Goal: Task Accomplishment & Management: Use online tool/utility

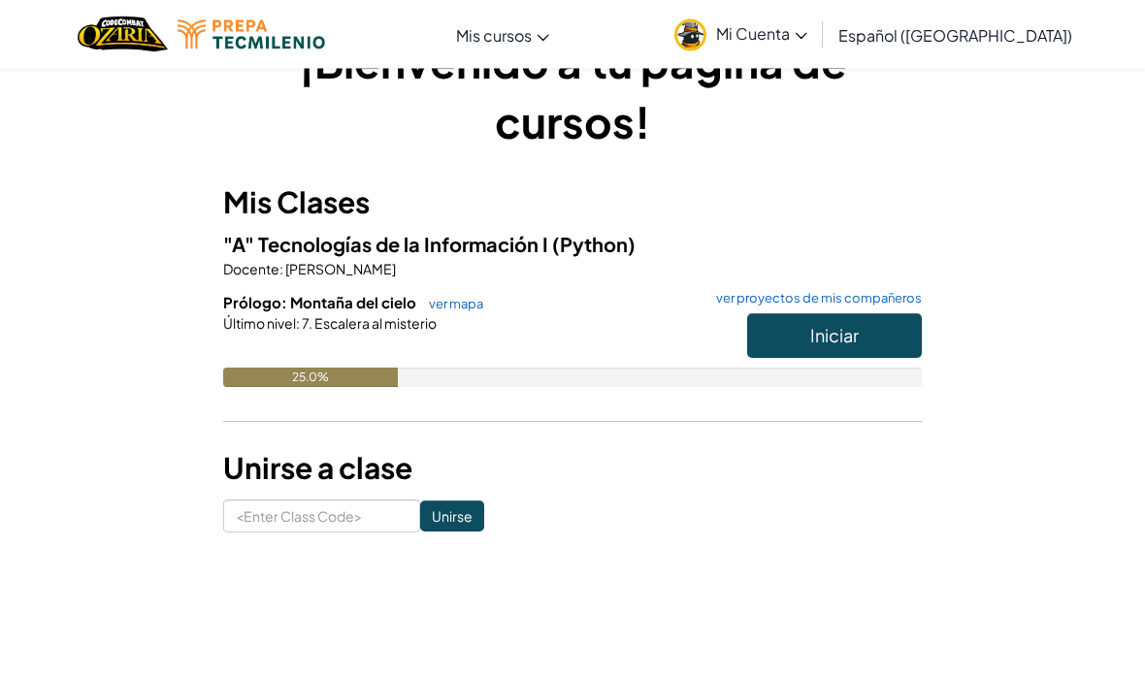
scroll to position [36, 0]
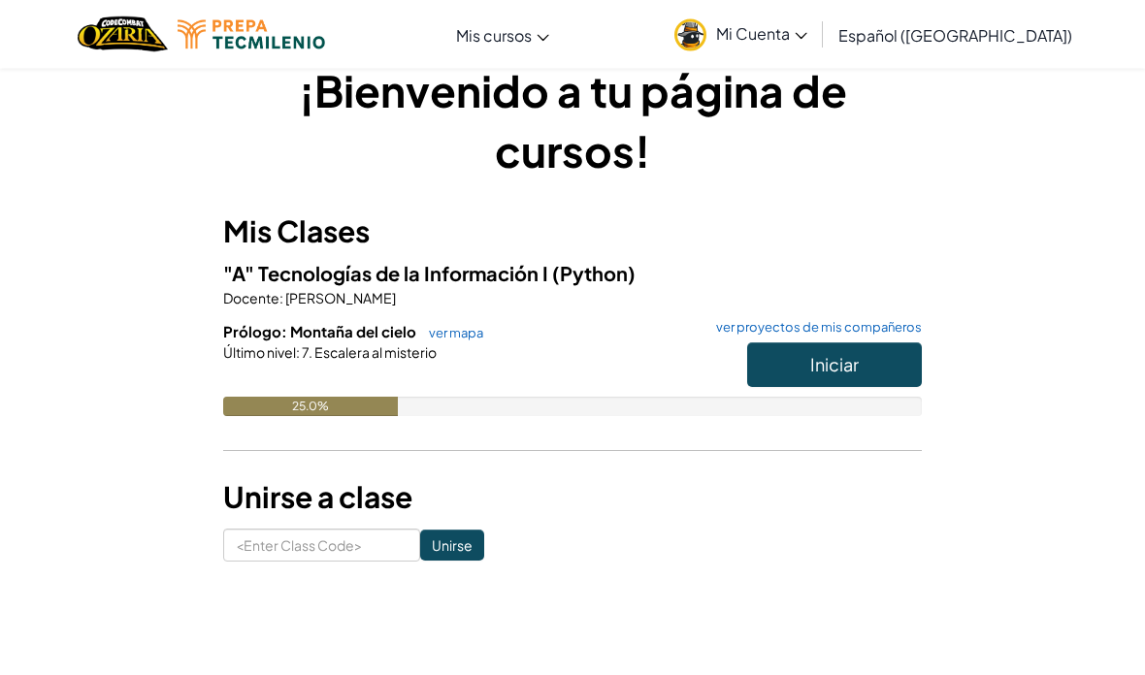
click at [317, 329] on span "Prólogo: Montaña del cielo" at bounding box center [321, 332] width 196 height 18
click at [426, 332] on link "ver mapa" at bounding box center [451, 334] width 64 height 16
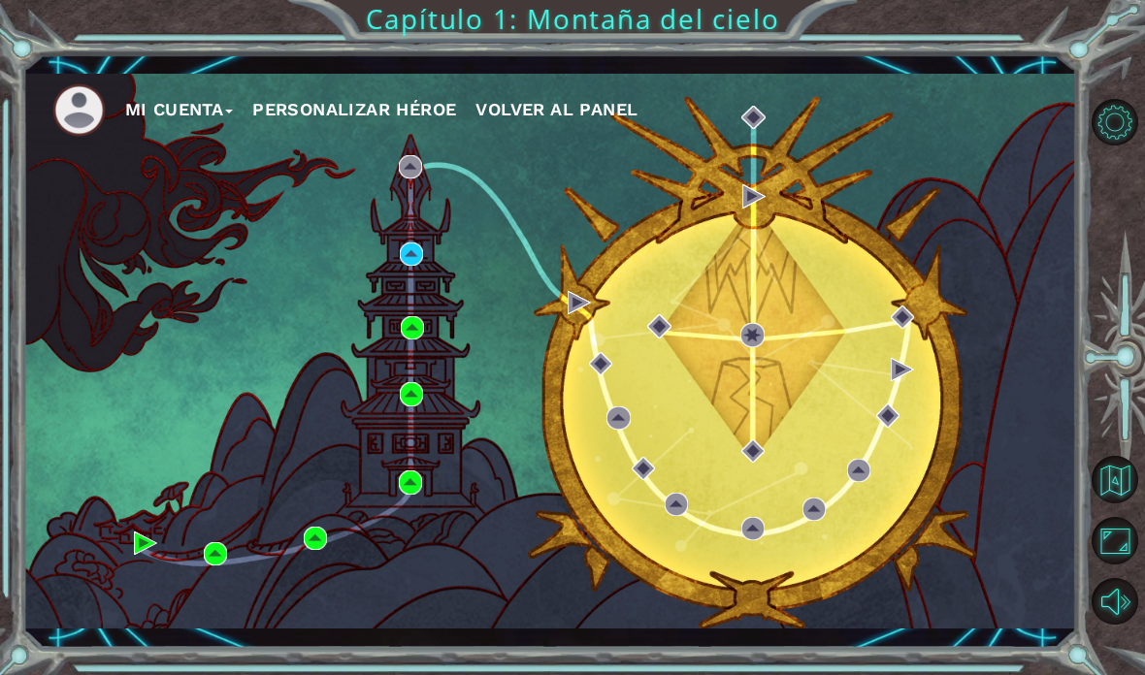
click at [223, 582] on div "Mi Cuenta Personalizar héroe Volver al panel" at bounding box center [550, 352] width 1054 height 556
click at [214, 579] on div "Mi Cuenta Personalizar héroe Volver al panel" at bounding box center [550, 352] width 1054 height 556
click at [226, 593] on div "Mi Cuenta Personalizar héroe Volver al panel" at bounding box center [550, 352] width 1054 height 556
click at [219, 586] on div "Mi Cuenta Personalizar héroe Volver al panel" at bounding box center [550, 352] width 1054 height 556
click at [212, 596] on div "Mi Cuenta Personalizar héroe Volver al panel" at bounding box center [550, 352] width 1054 height 556
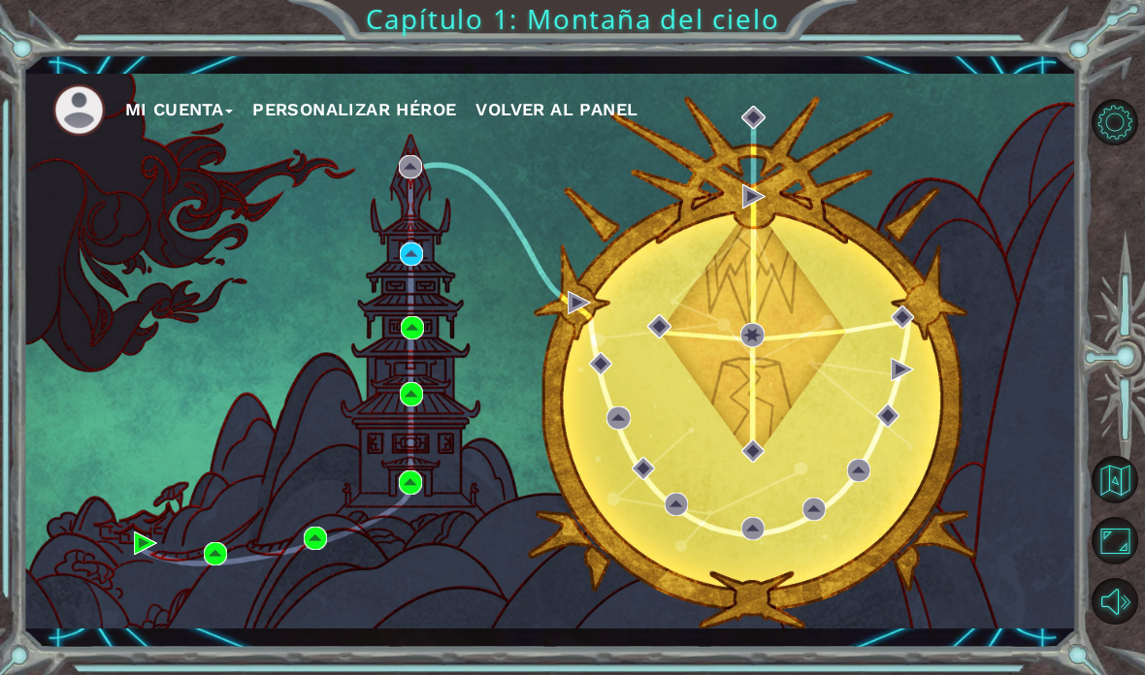
click at [209, 593] on div "Mi Cuenta Personalizar héroe Volver al panel" at bounding box center [550, 352] width 1054 height 556
click at [137, 578] on div "Mi Cuenta Personalizar héroe Volver al panel" at bounding box center [550, 352] width 1054 height 556
click at [149, 571] on div "Mi Cuenta Personalizar héroe Volver al panel" at bounding box center [550, 352] width 1054 height 556
click at [222, 585] on div "Mi Cuenta Personalizar héroe Volver al panel" at bounding box center [550, 352] width 1054 height 556
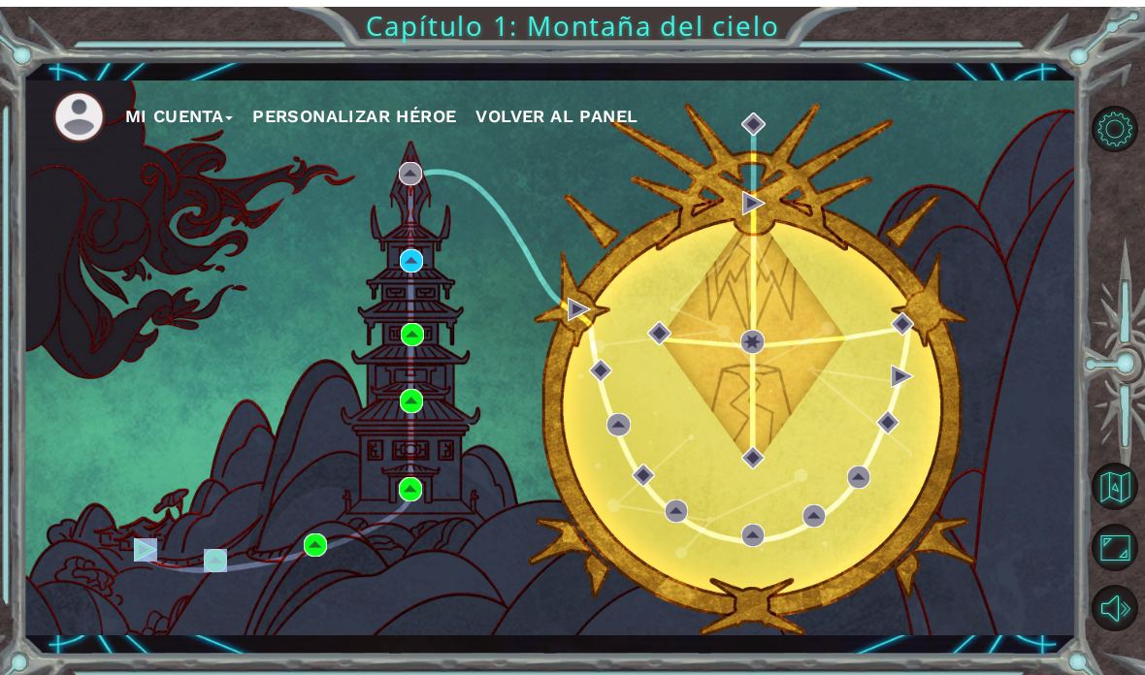
scroll to position [78, 0]
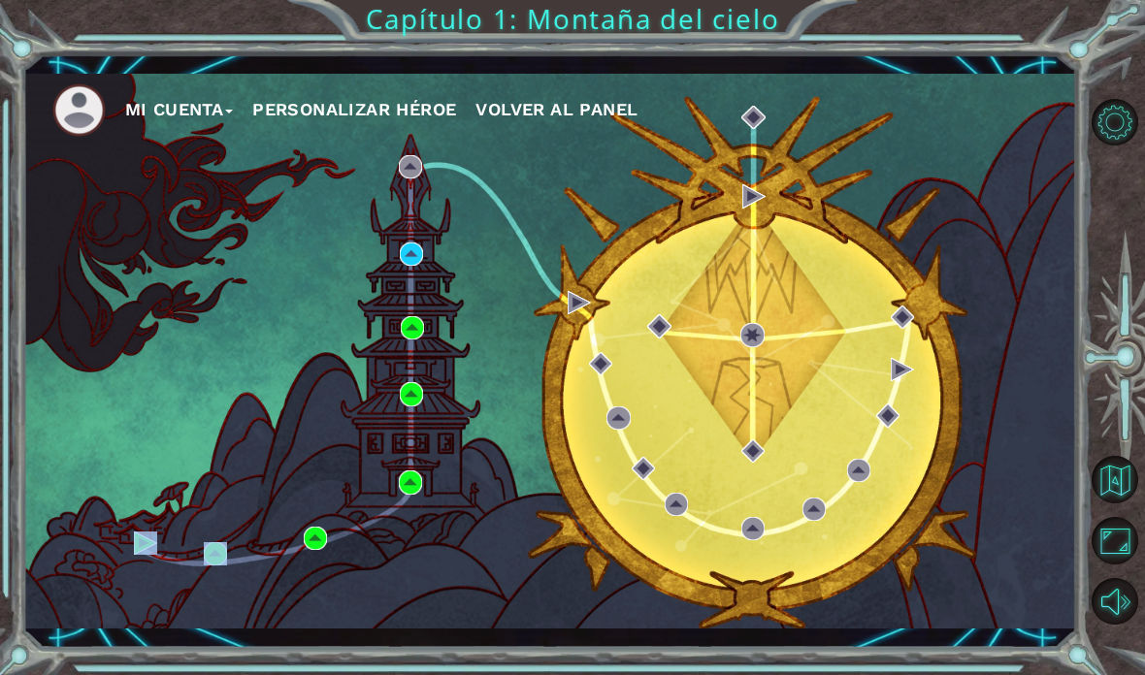
click at [114, 395] on div "Mi Cuenta Personalizar héroe Volver al panel" at bounding box center [550, 352] width 1054 height 556
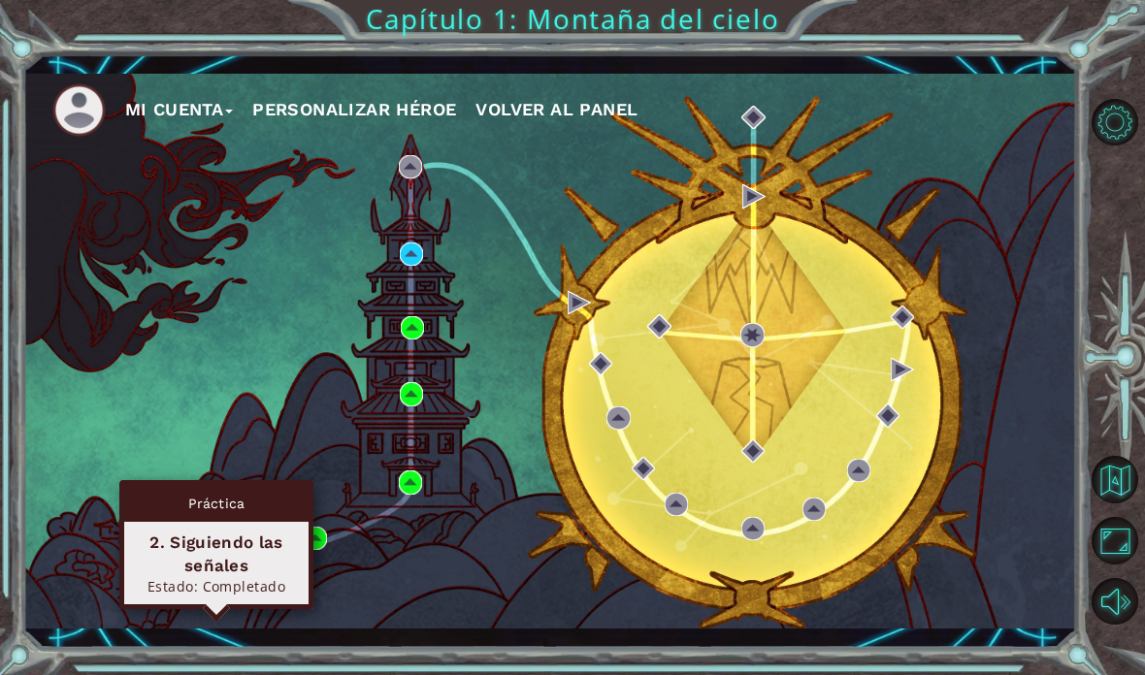
click at [198, 570] on div "Mi Cuenta Personalizar héroe Volver al panel" at bounding box center [550, 352] width 1054 height 556
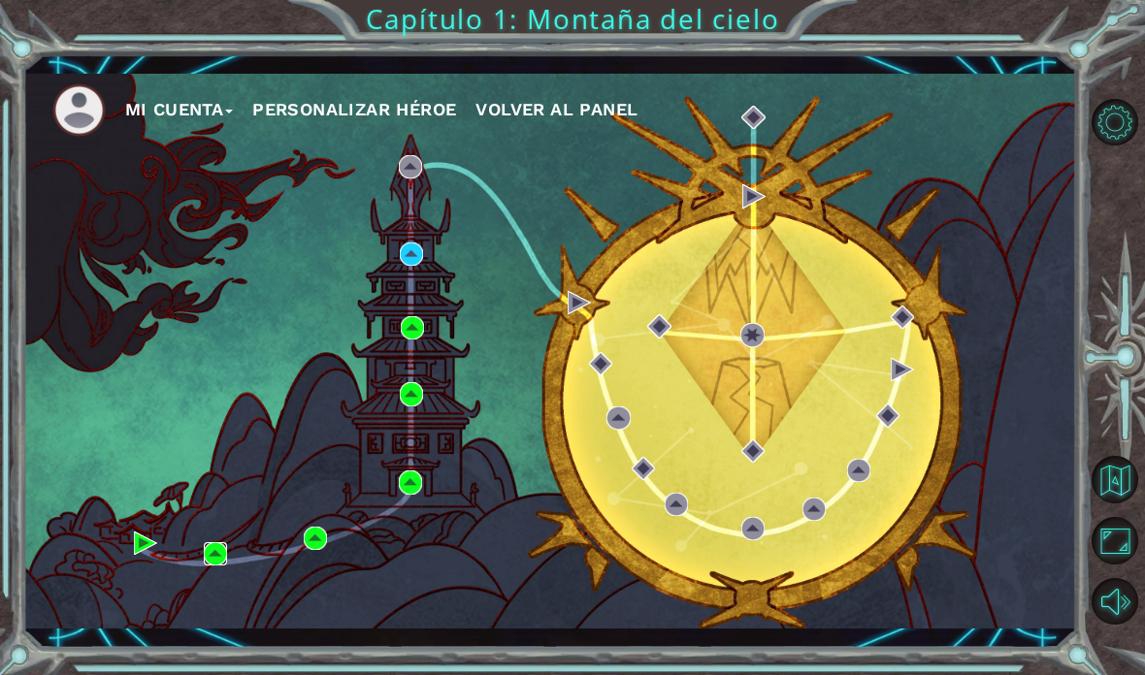
click at [211, 555] on img at bounding box center [215, 553] width 23 height 23
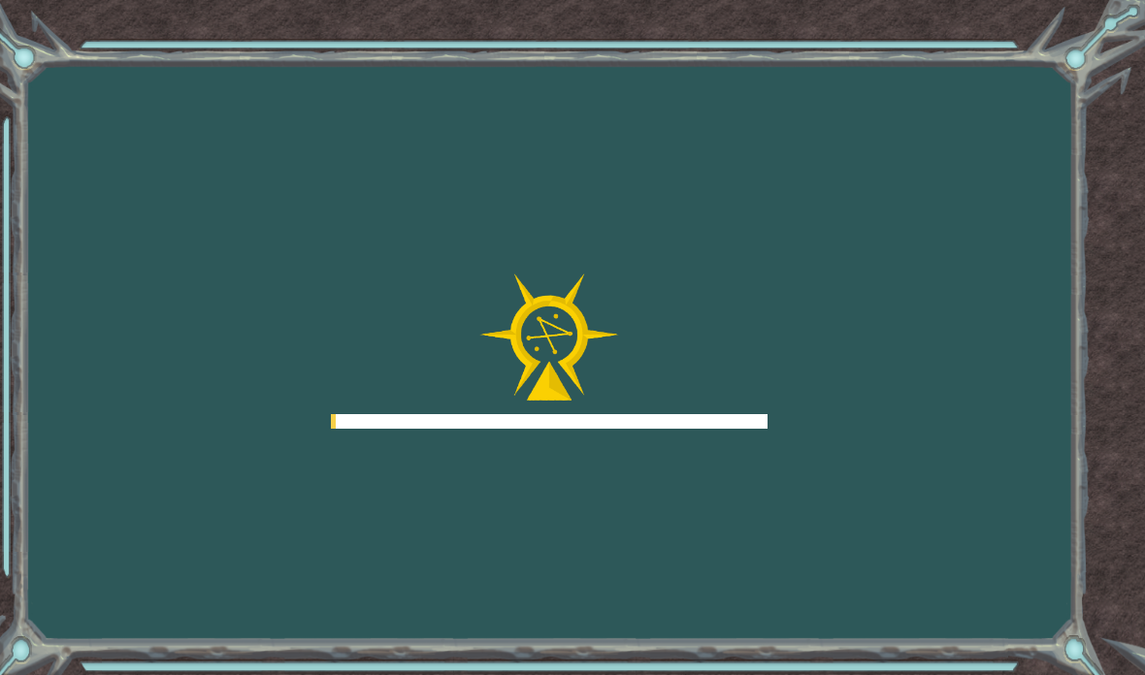
click at [214, 631] on div "Goals Error cargando del servidor Deberás unirte a un curso para jugar a este n…" at bounding box center [572, 337] width 1145 height 675
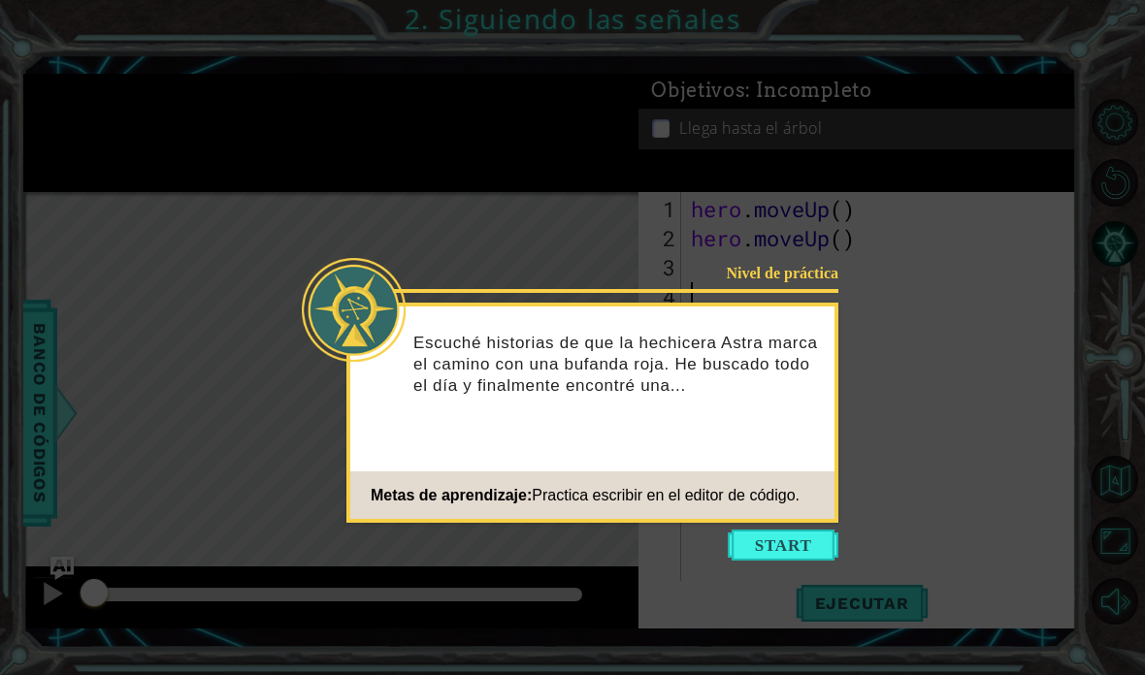
click at [816, 522] on div "Nivel de práctica Escuché historias de que la hechicera Astra marca el camino c…" at bounding box center [592, 413] width 492 height 220
click at [825, 542] on button "Start" at bounding box center [783, 545] width 111 height 31
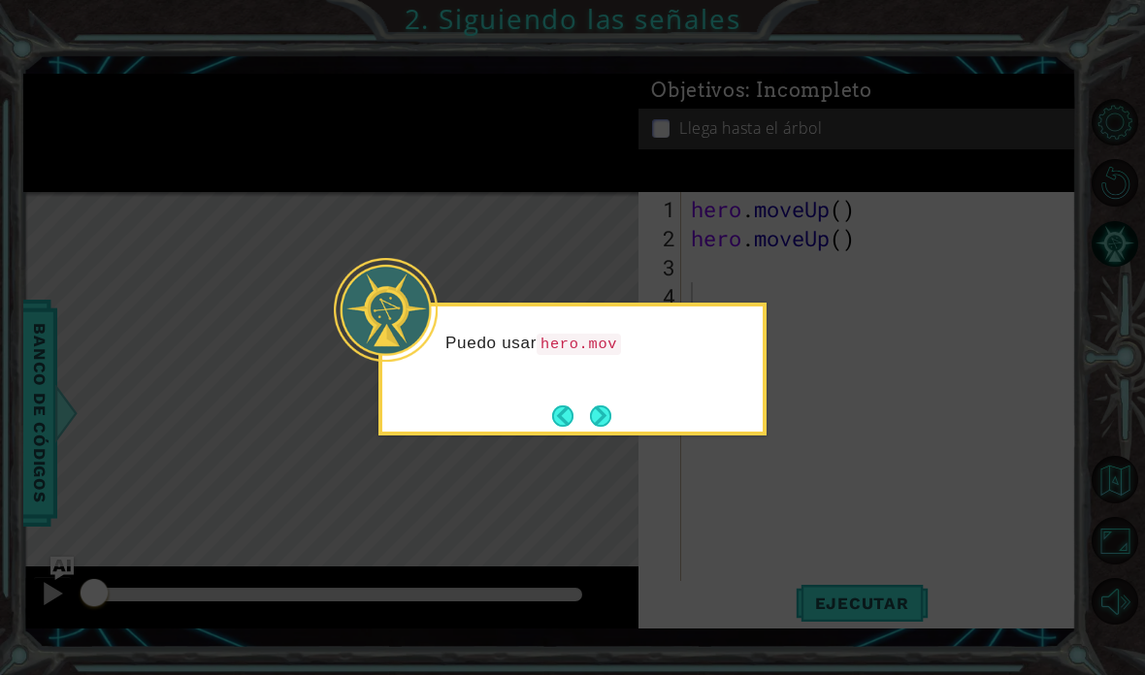
click at [608, 424] on button "Next" at bounding box center [600, 416] width 21 height 21
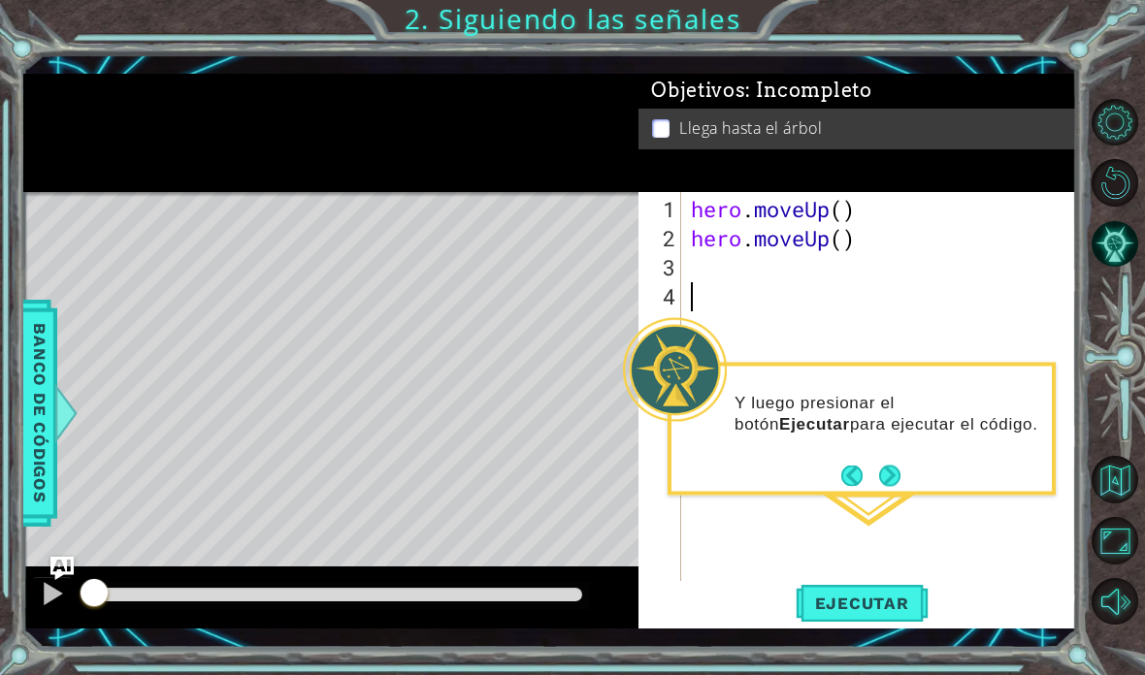
click at [910, 671] on div "1 ההההההההההההההההההההההההההההההההההההההההההההההההההההההההההההההההההההההההההההה…" at bounding box center [572, 337] width 1145 height 675
click at [895, 674] on html "1 ההההההההההההההההההההההההההההההההההההההההההההההההההההההההההההההההההההההההההההה…" at bounding box center [572, 337] width 1145 height 675
click at [918, 472] on div "Y luego presionar el botón Ejecutar para ejecutar el código." at bounding box center [861, 423] width 380 height 98
click at [893, 470] on button "Next" at bounding box center [889, 475] width 21 height 21
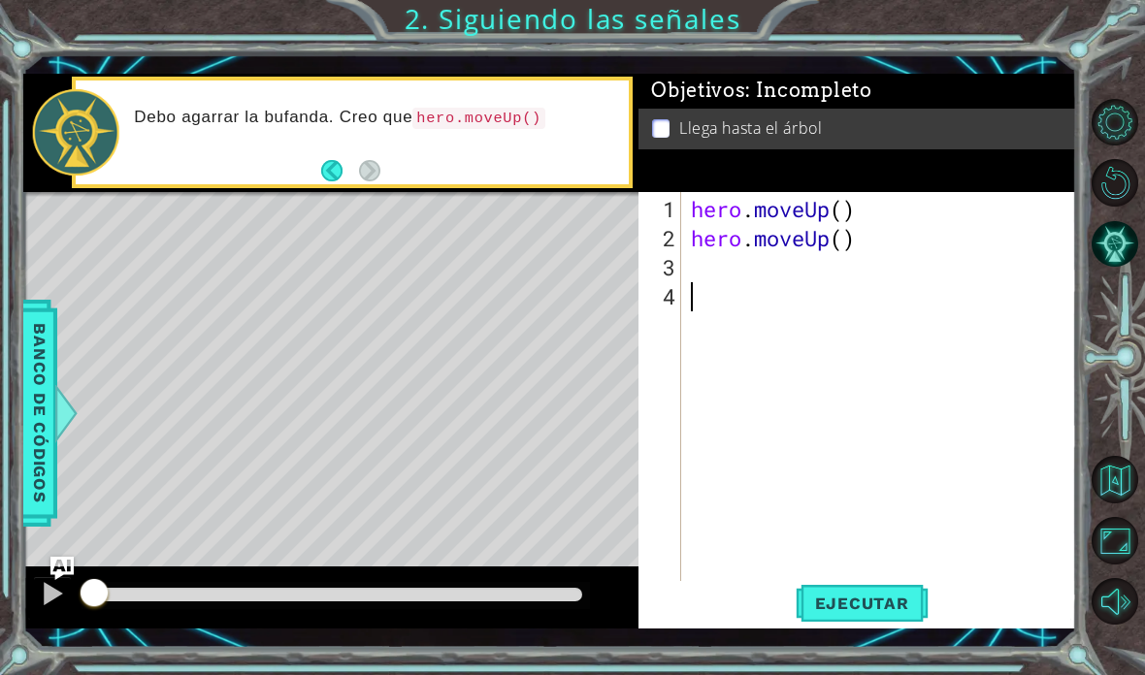
click at [888, 673] on div "1 ההההההההההההההההההההההההההההההההההההההההההההההההההההההההההההההההההההההההההההה…" at bounding box center [572, 337] width 1145 height 675
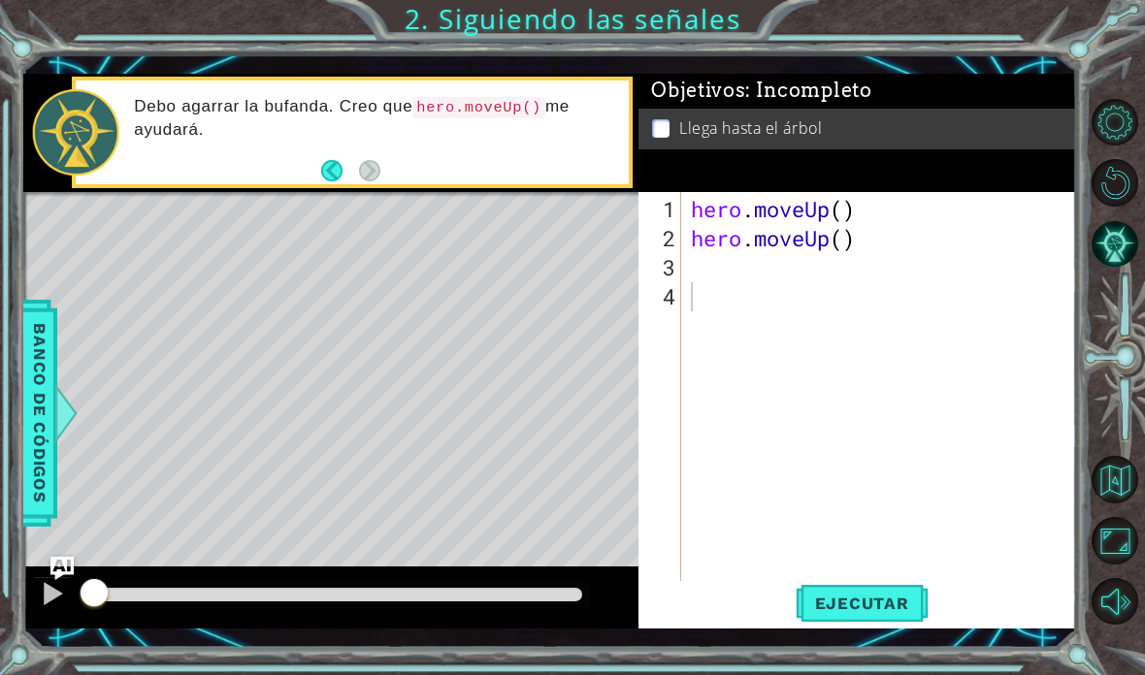
click at [884, 674] on div "1 ההההההההההההההההההההההההההההההההההההההההההההההההההההההההההההההההההההההההההההה…" at bounding box center [572, 337] width 1145 height 675
click at [1121, 565] on button "Maximizar navegador" at bounding box center [1115, 541] width 48 height 48
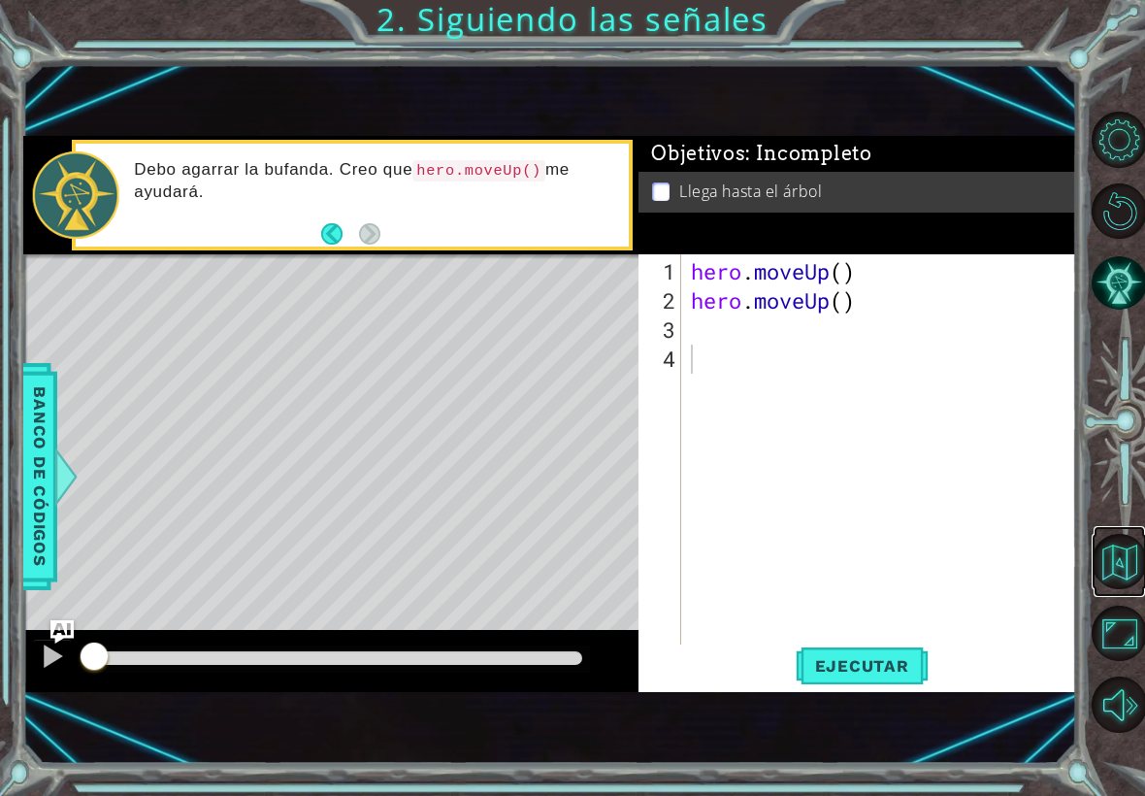
click at [1109, 575] on button "Volver al mapa" at bounding box center [1118, 561] width 55 height 55
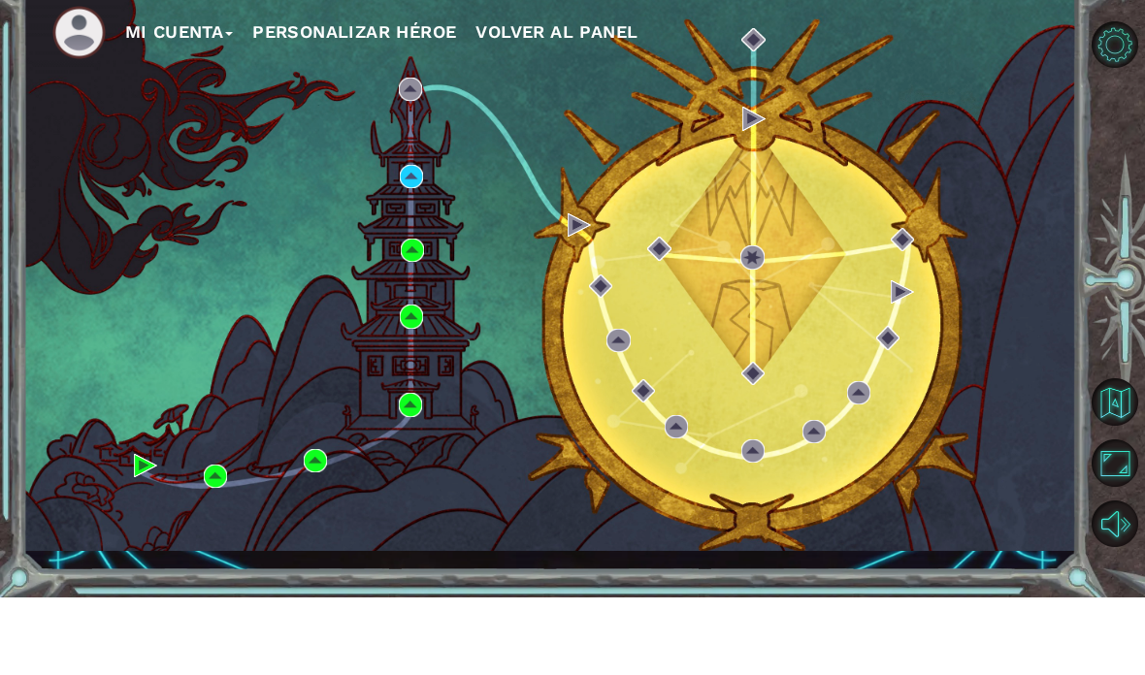
click at [400, 336] on div "Mi Cuenta Personalizar héroe Volver al panel" at bounding box center [550, 352] width 1054 height 556
click at [314, 539] on div "Mi Cuenta Personalizar héroe Volver al panel" at bounding box center [550, 352] width 1054 height 556
click at [312, 537] on div "Mi Cuenta Personalizar héroe Volver al panel" at bounding box center [550, 352] width 1054 height 556
click at [318, 545] on div "Mi Cuenta Personalizar héroe Volver al panel" at bounding box center [550, 352] width 1054 height 556
click at [309, 546] on div "Mi Cuenta Personalizar héroe Volver al panel" at bounding box center [550, 352] width 1054 height 556
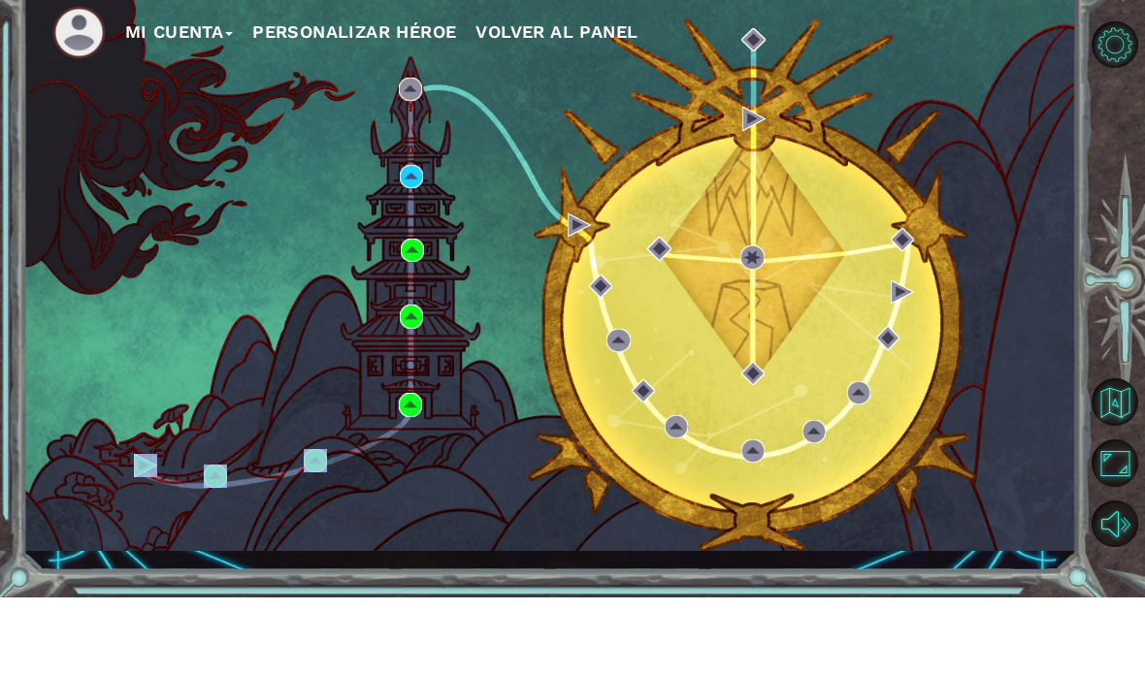
click at [280, 588] on div "Mi Cuenta Personalizar héroe Volver al panel Capítulo 1: Montaña del cielo" at bounding box center [572, 337] width 1145 height 675
click at [274, 596] on div "Mi Cuenta Personalizar héroe Volver al panel Capítulo 1: Montaña del cielo" at bounding box center [572, 337] width 1145 height 675
click at [322, 548] on div "Mi Cuenta Personalizar héroe Volver al panel" at bounding box center [550, 352] width 1054 height 556
click at [324, 543] on div "Mi Cuenta Personalizar héroe Volver al panel" at bounding box center [550, 352] width 1054 height 556
click at [315, 543] on div "Mi Cuenta Personalizar héroe Volver al panel" at bounding box center [550, 352] width 1054 height 556
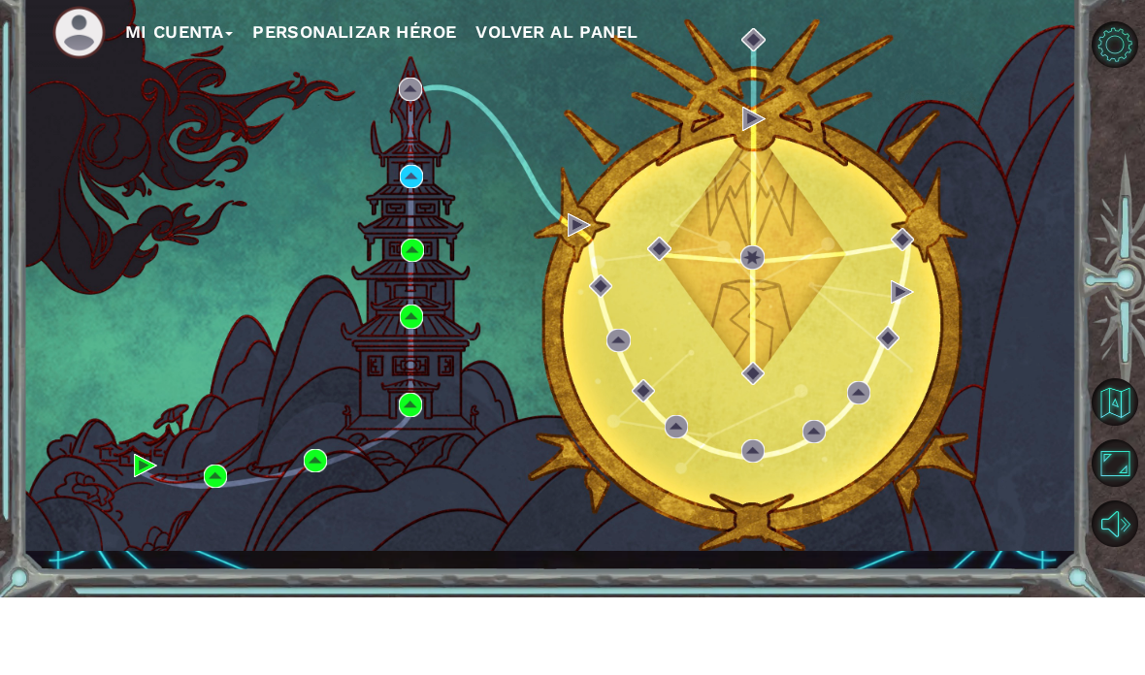
click at [326, 529] on div "Mi Cuenta Personalizar héroe Volver al panel" at bounding box center [550, 352] width 1054 height 556
click at [327, 521] on div "Mi Cuenta Personalizar héroe Volver al panel" at bounding box center [550, 352] width 1054 height 556
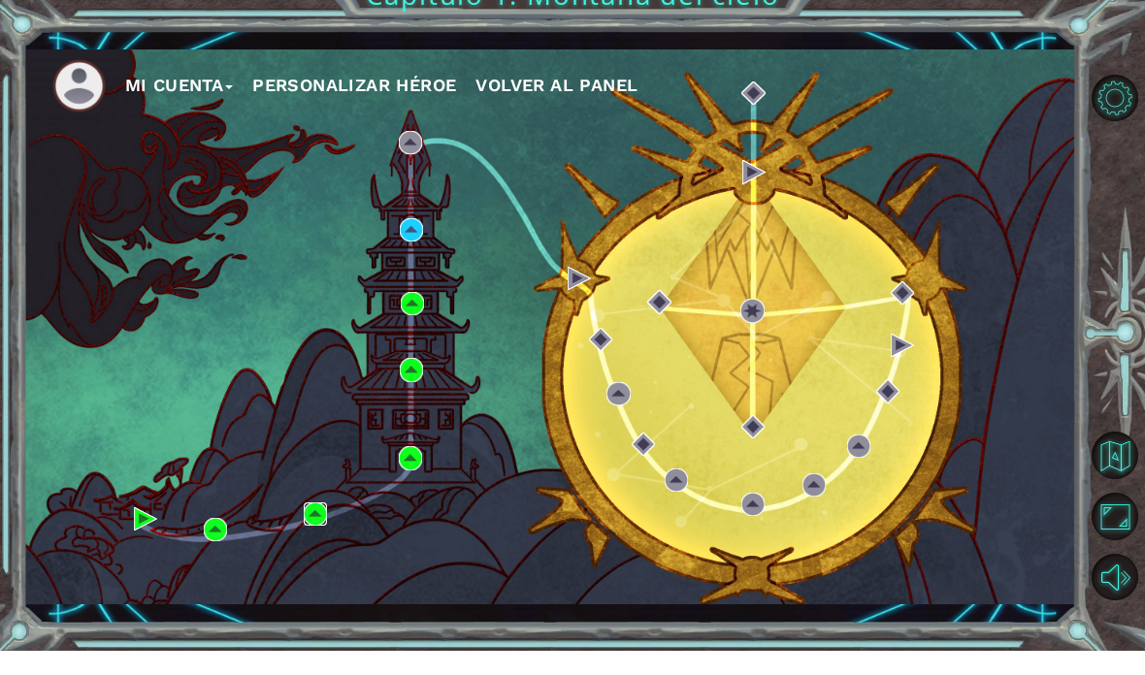
click at [315, 527] on img at bounding box center [315, 538] width 23 height 23
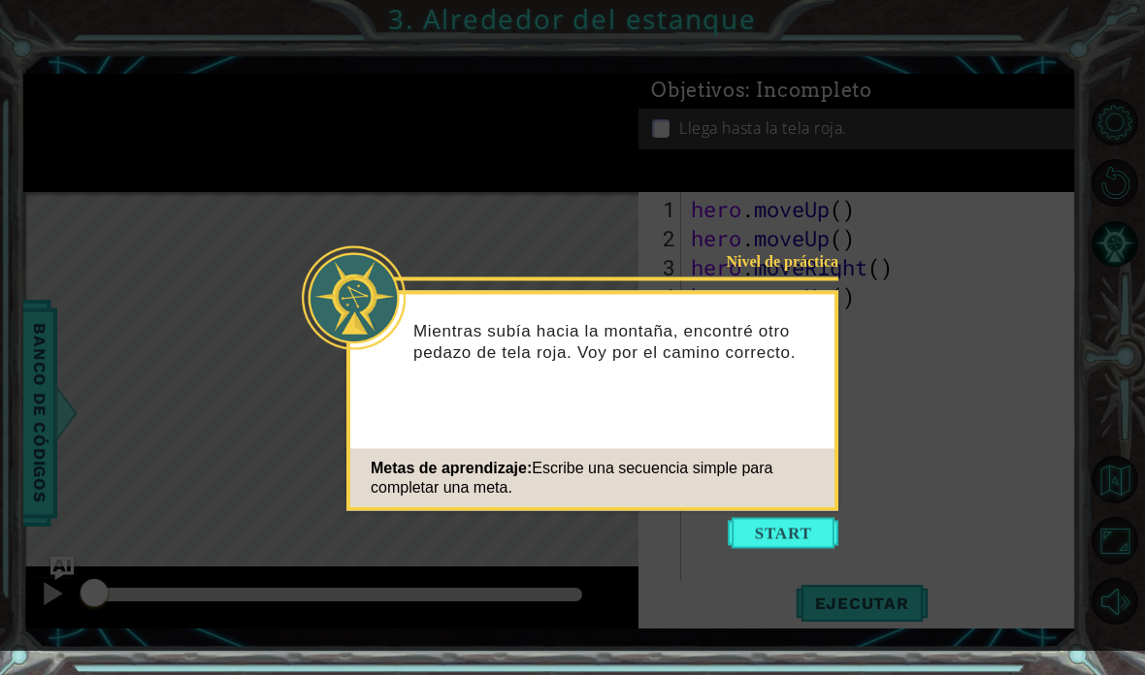
scroll to position [79, 0]
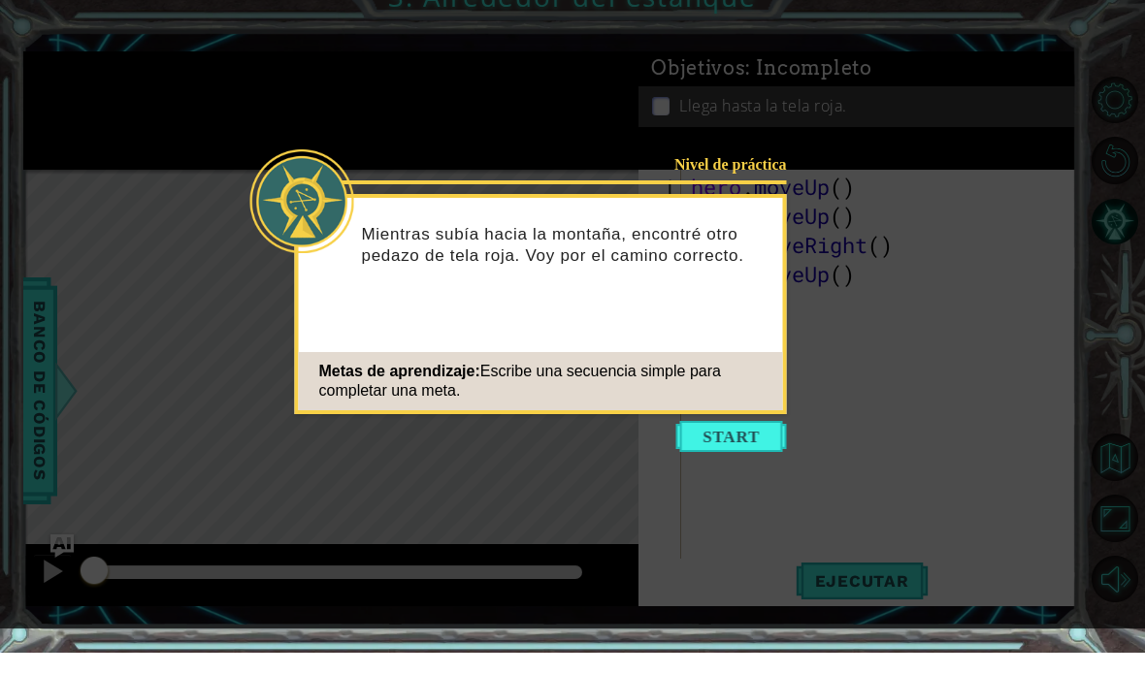
click at [735, 469] on icon at bounding box center [572, 325] width 1145 height 651
click at [721, 450] on button "Start" at bounding box center [731, 458] width 111 height 31
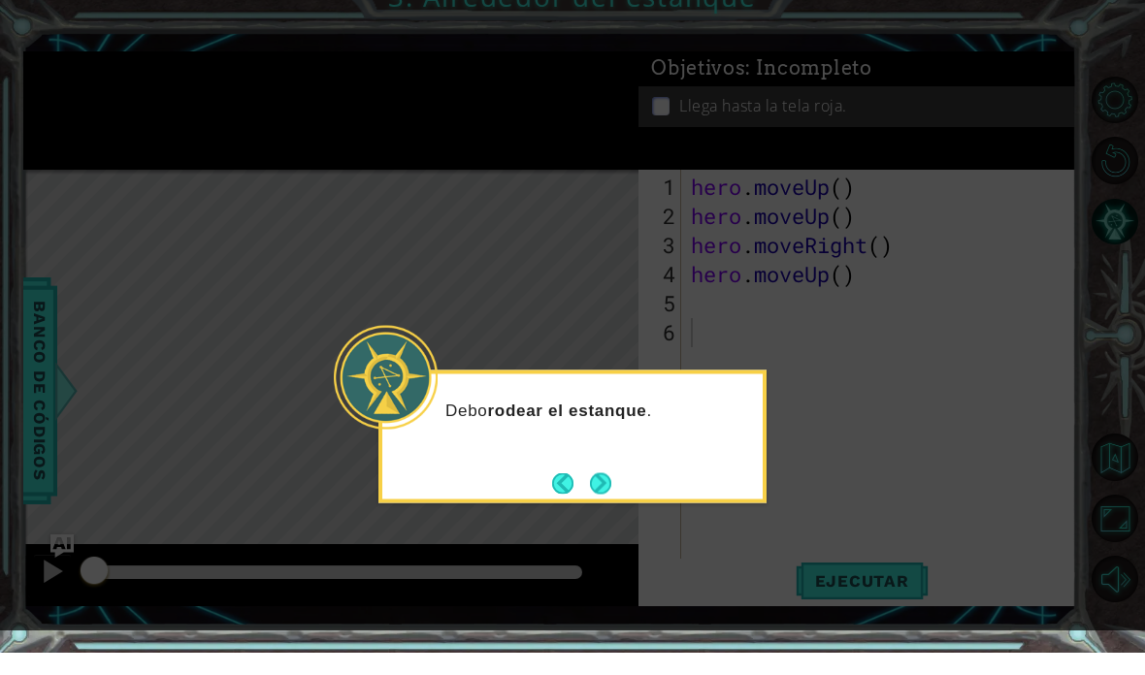
click at [630, 422] on div "Debo rodear el estanque ." at bounding box center [572, 459] width 388 height 133
click at [602, 495] on button "Next" at bounding box center [600, 505] width 21 height 21
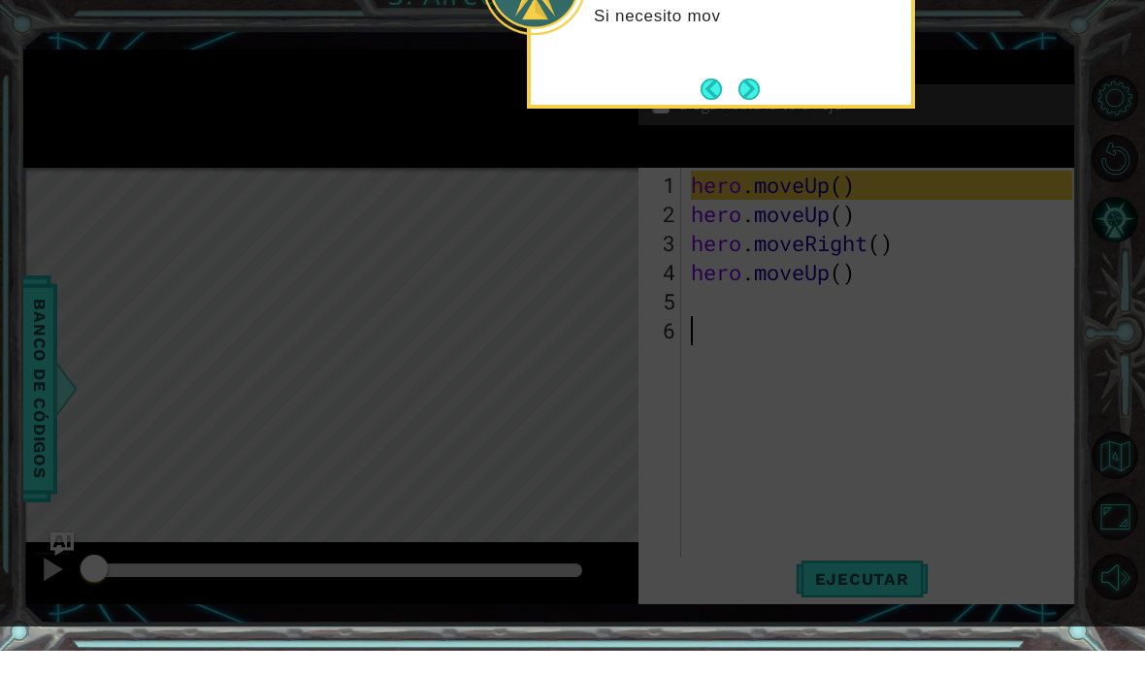
click at [432, 532] on icon at bounding box center [572, 104] width 1145 height 1093
click at [393, 542] on icon at bounding box center [572, 104] width 1145 height 1093
click at [747, 103] on button "Next" at bounding box center [748, 113] width 21 height 21
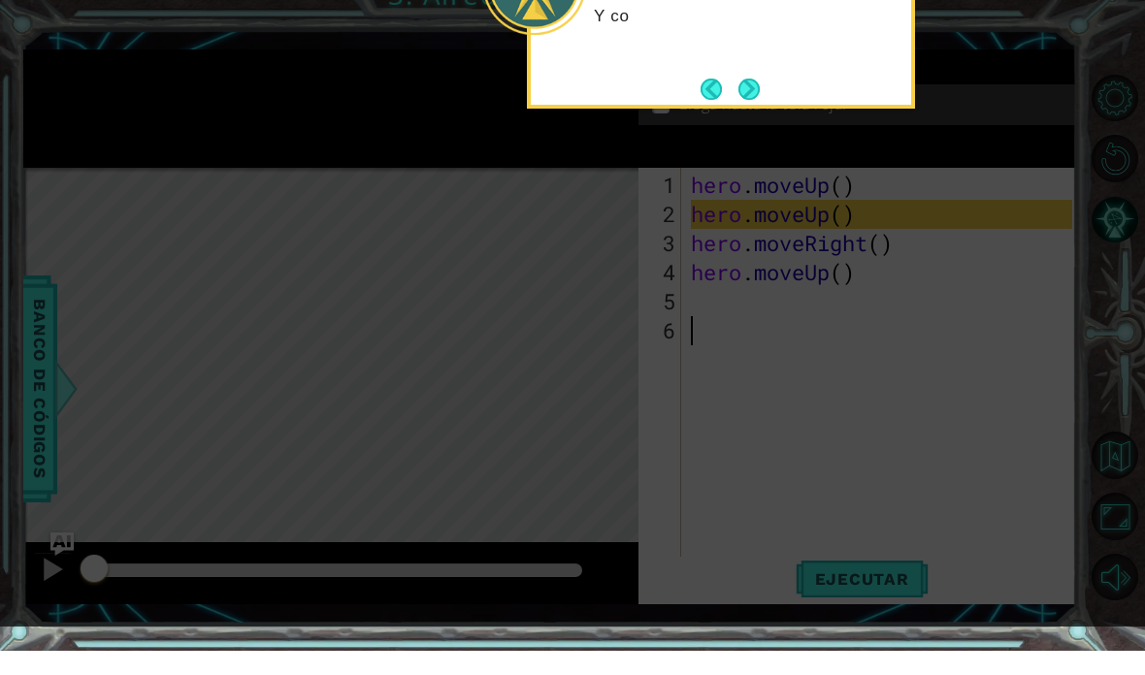
click at [760, 103] on button "Next" at bounding box center [748, 113] width 21 height 21
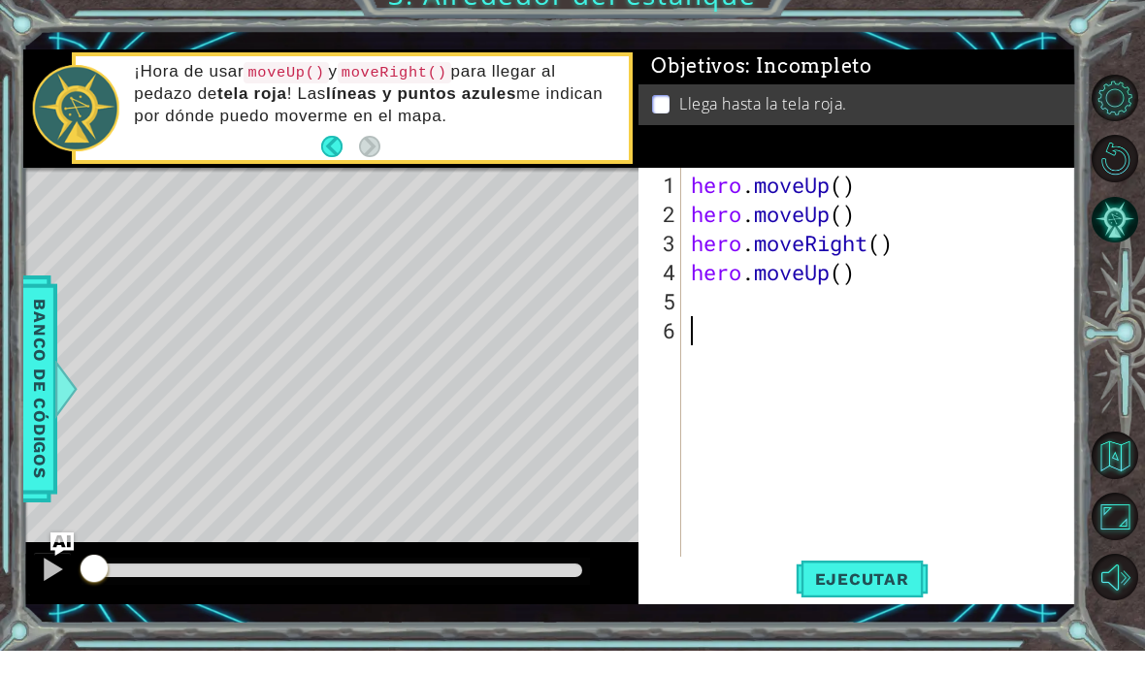
click at [889, 581] on button "Ejecutar" at bounding box center [862, 603] width 133 height 44
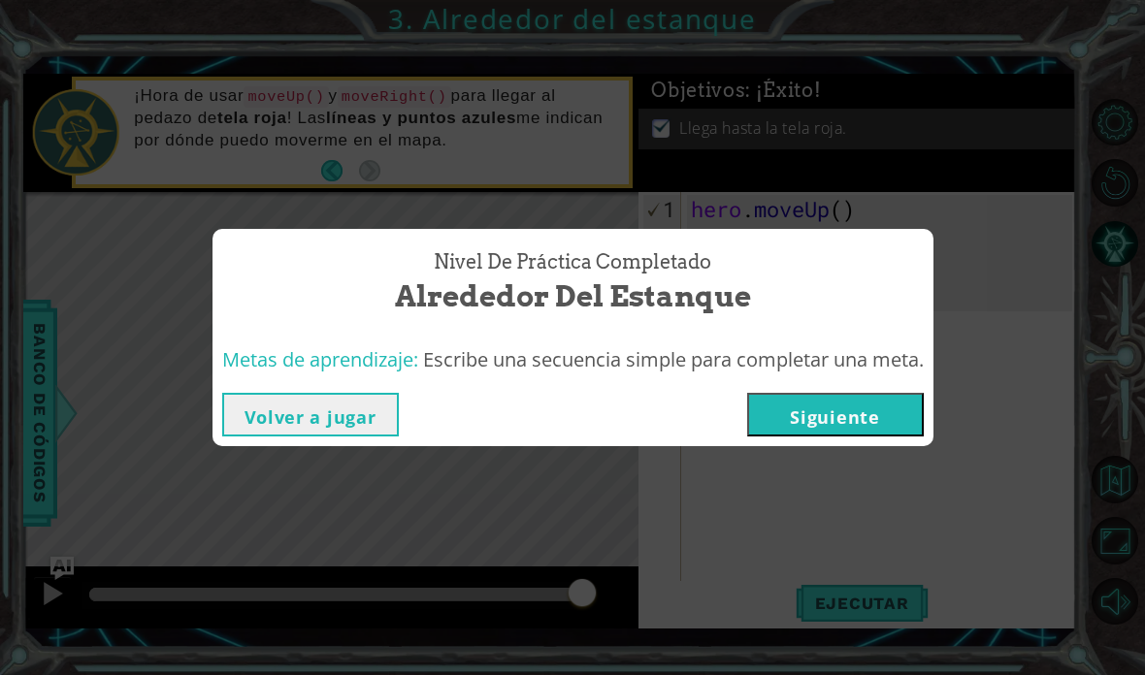
click at [1047, 437] on div "Nivel de práctica Completado Alrededor del estanque Metas de aprendizaje: Escri…" at bounding box center [572, 337] width 1145 height 675
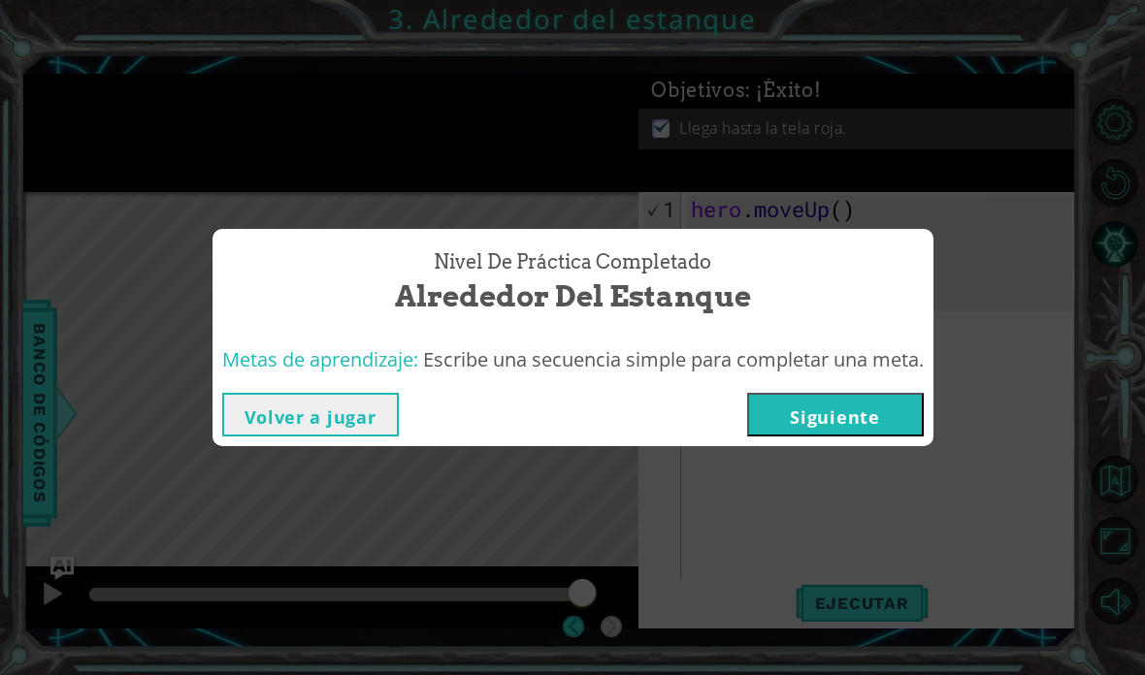
click at [1022, 451] on div "Nivel de práctica Completado Alrededor del estanque Metas de aprendizaje: Escri…" at bounding box center [572, 337] width 1145 height 675
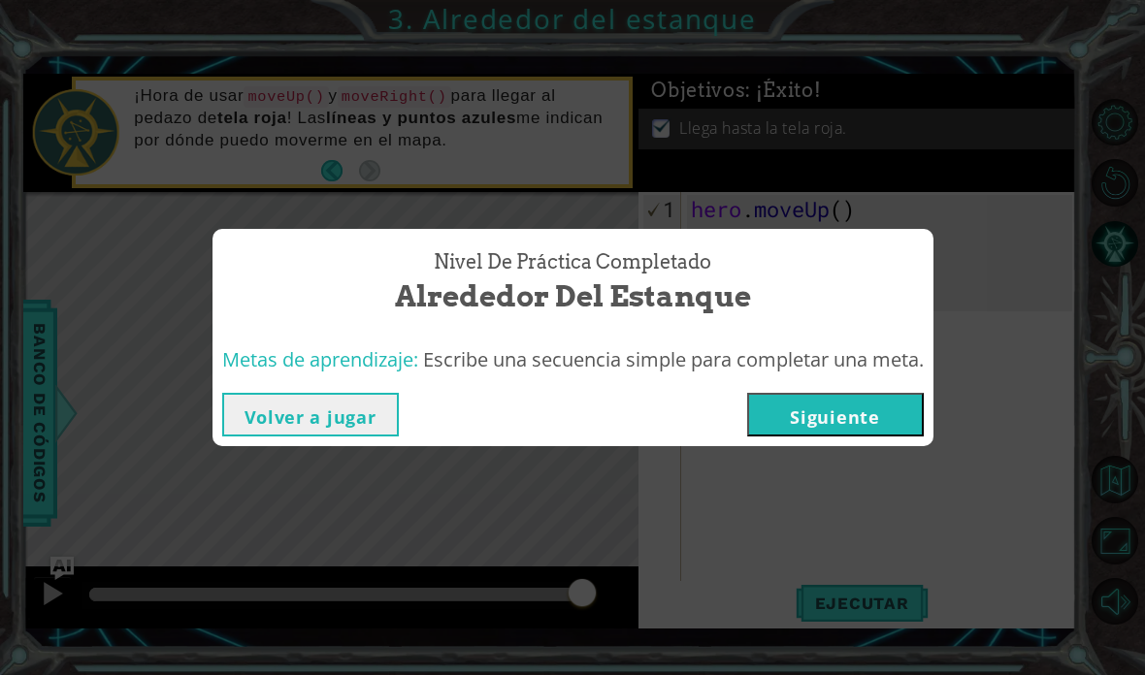
click at [342, 433] on button "Volver a jugar" at bounding box center [310, 415] width 177 height 44
